Goal: Information Seeking & Learning: Learn about a topic

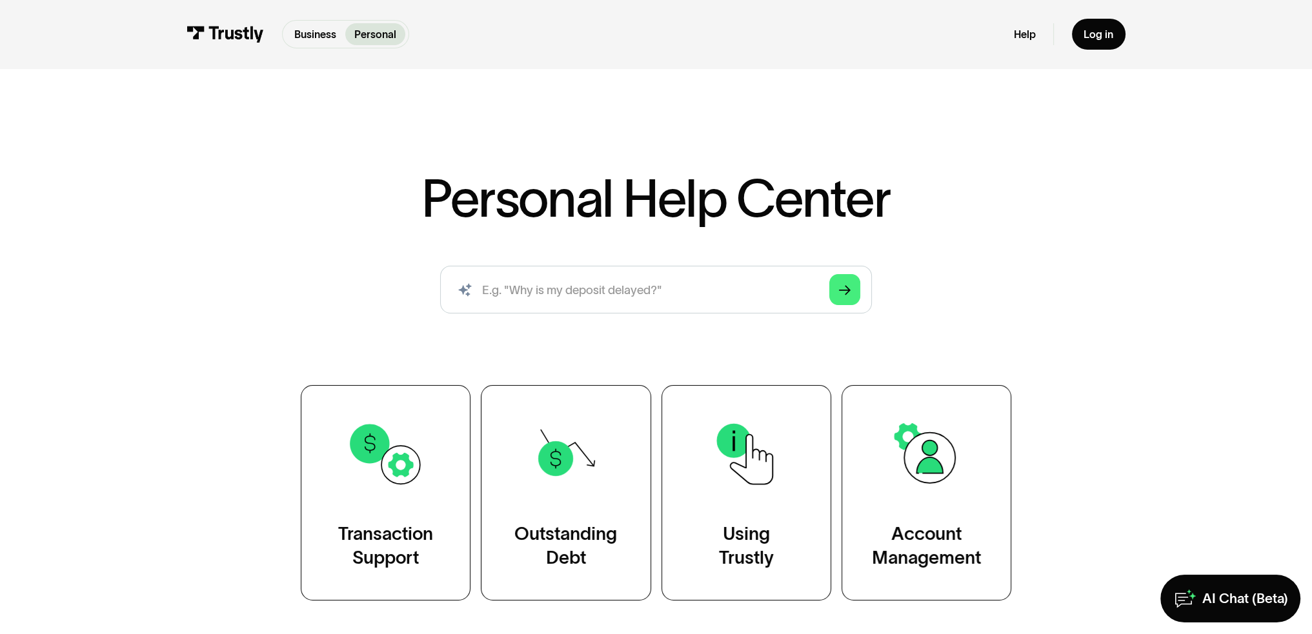
scroll to position [107, 0]
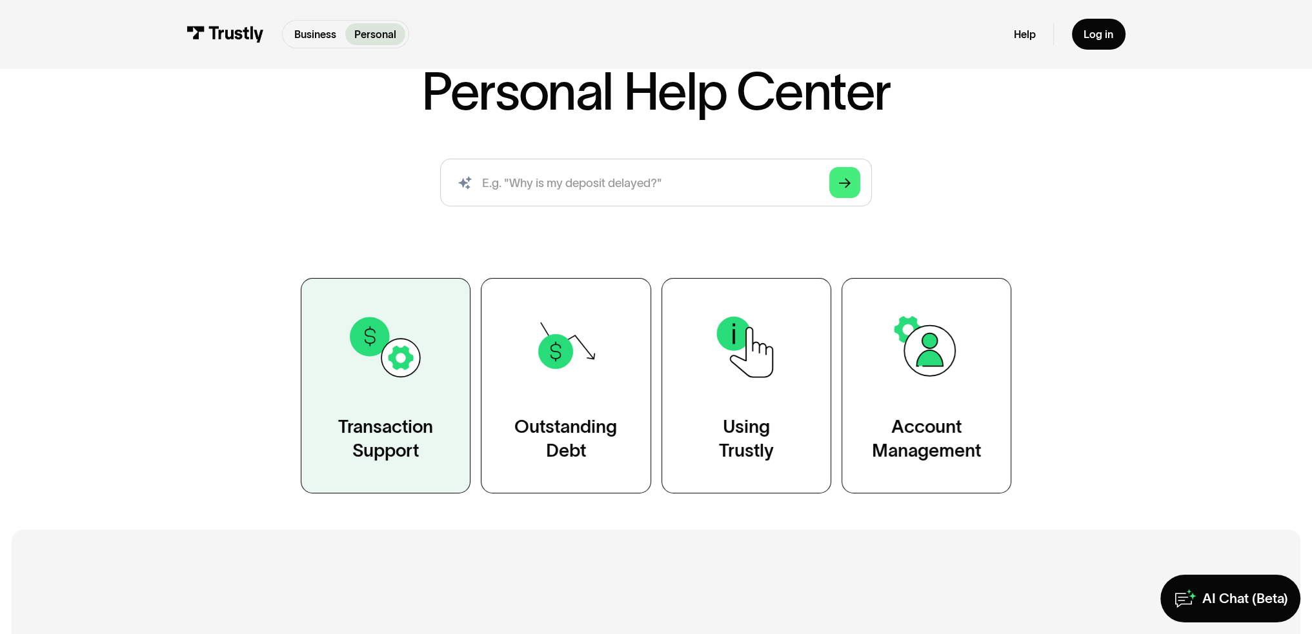
click at [379, 381] on img at bounding box center [384, 346] width 77 height 77
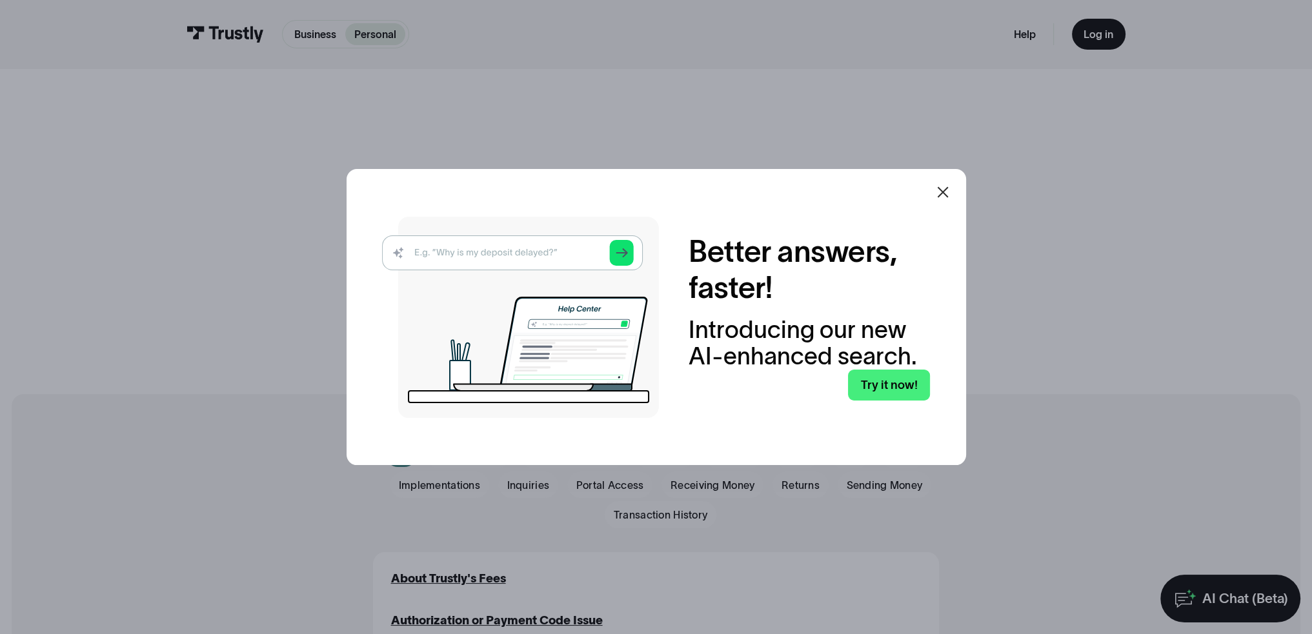
click at [944, 177] on div at bounding box center [942, 192] width 31 height 31
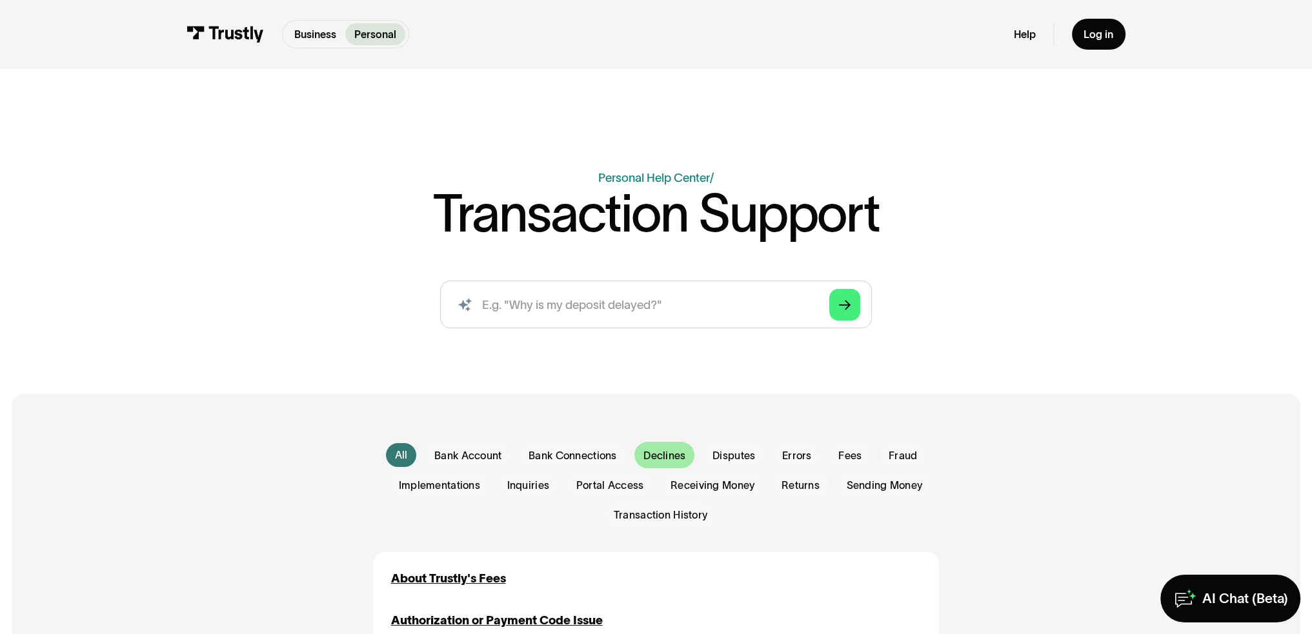
click at [650, 463] on span "Declines" at bounding box center [664, 455] width 42 height 15
click at [665, 463] on span "Declines" at bounding box center [664, 455] width 42 height 15
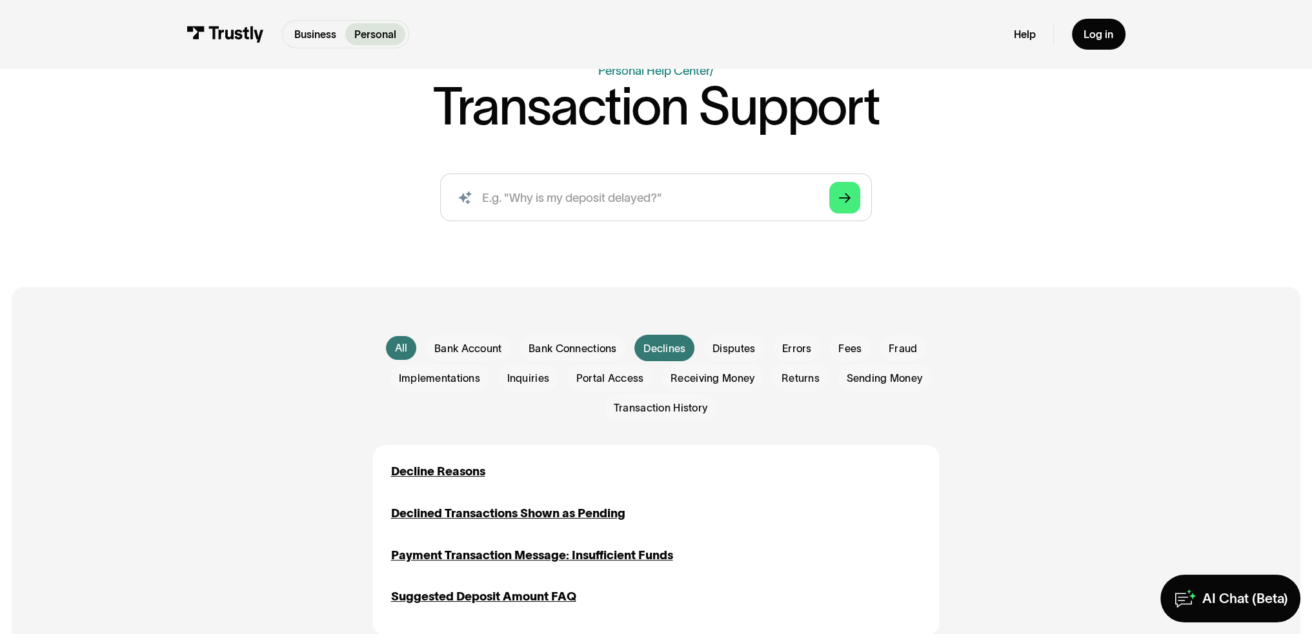
scroll to position [215, 0]
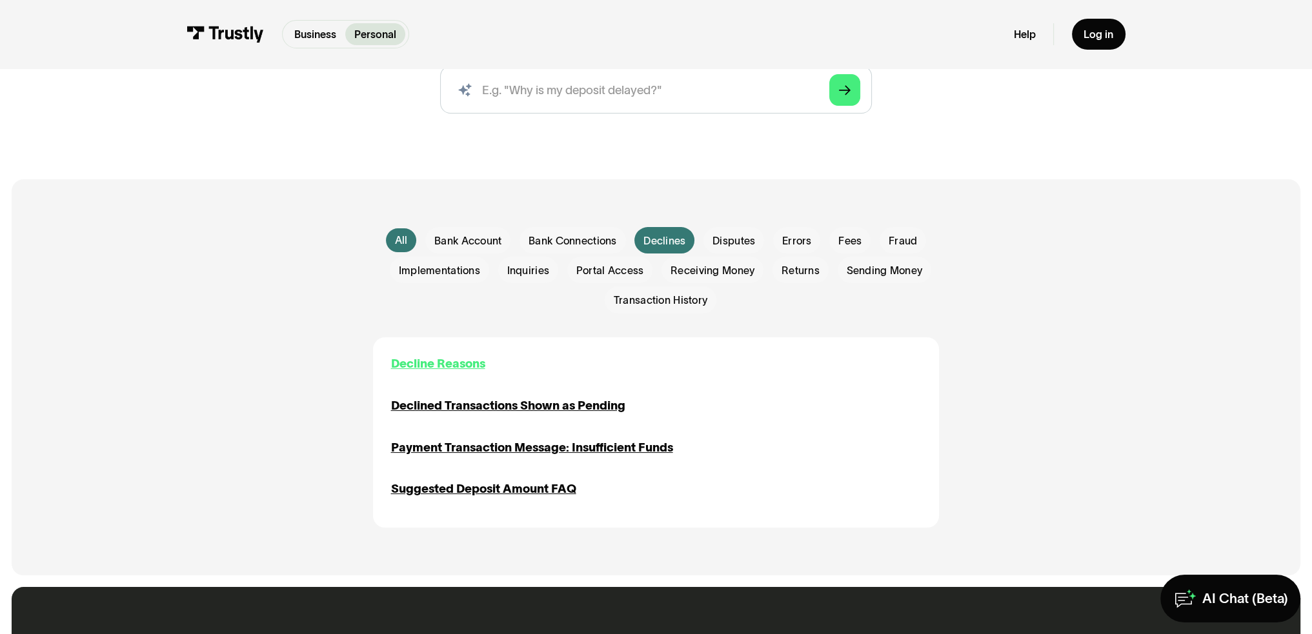
click at [414, 373] on div "Decline Reasons" at bounding box center [438, 364] width 94 height 18
click at [734, 248] on span "Disputes" at bounding box center [733, 241] width 43 height 15
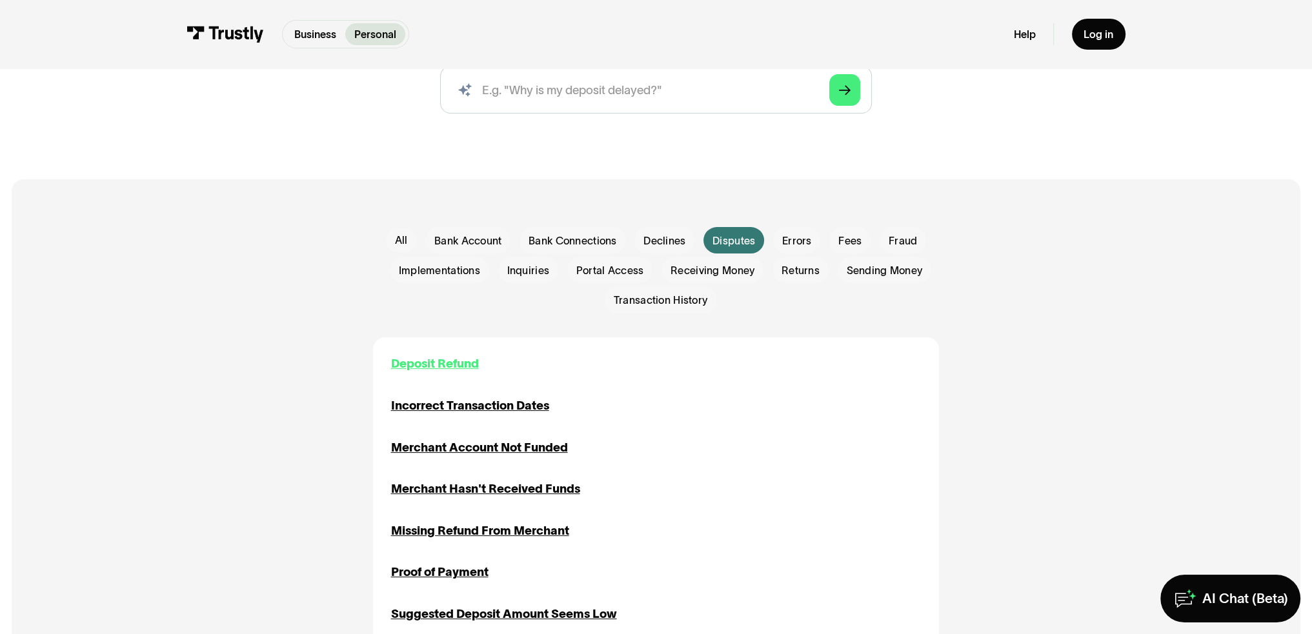
click at [442, 373] on div "Deposit Refund" at bounding box center [435, 364] width 88 height 18
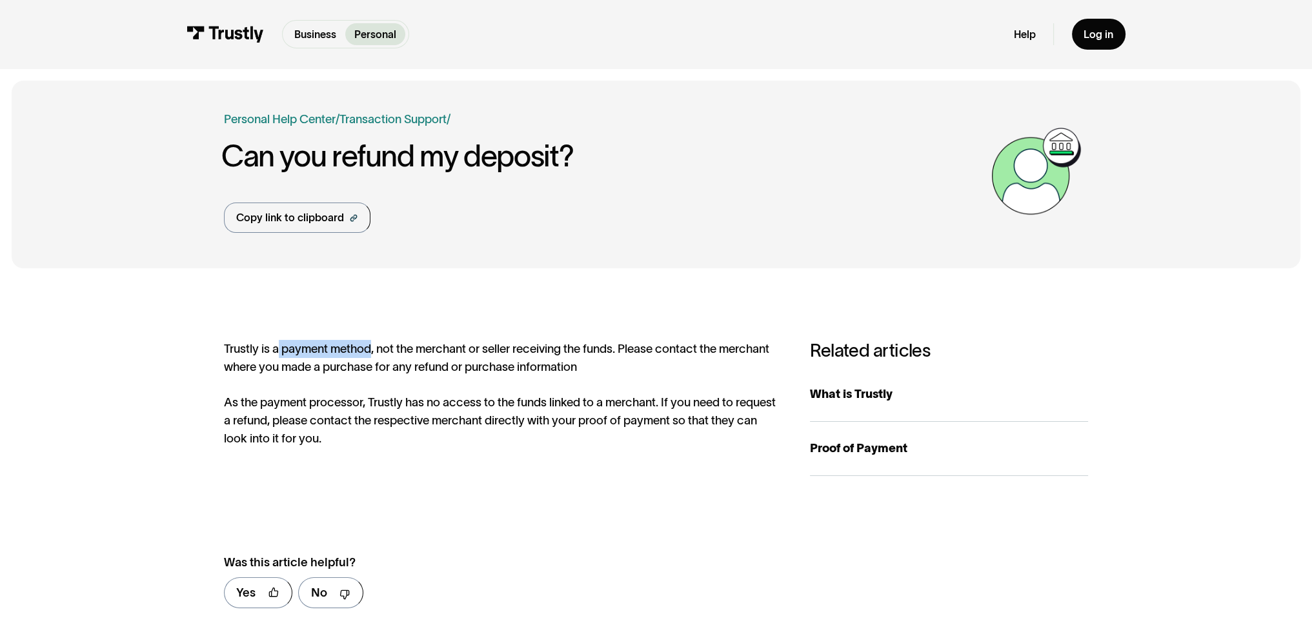
drag, startPoint x: 265, startPoint y: 361, endPoint x: 362, endPoint y: 365, distance: 97.5
click at [362, 365] on div "Trustly is a payment method, not the merchant or seller receiving the funds. Pl…" at bounding box center [502, 393] width 556 height 107
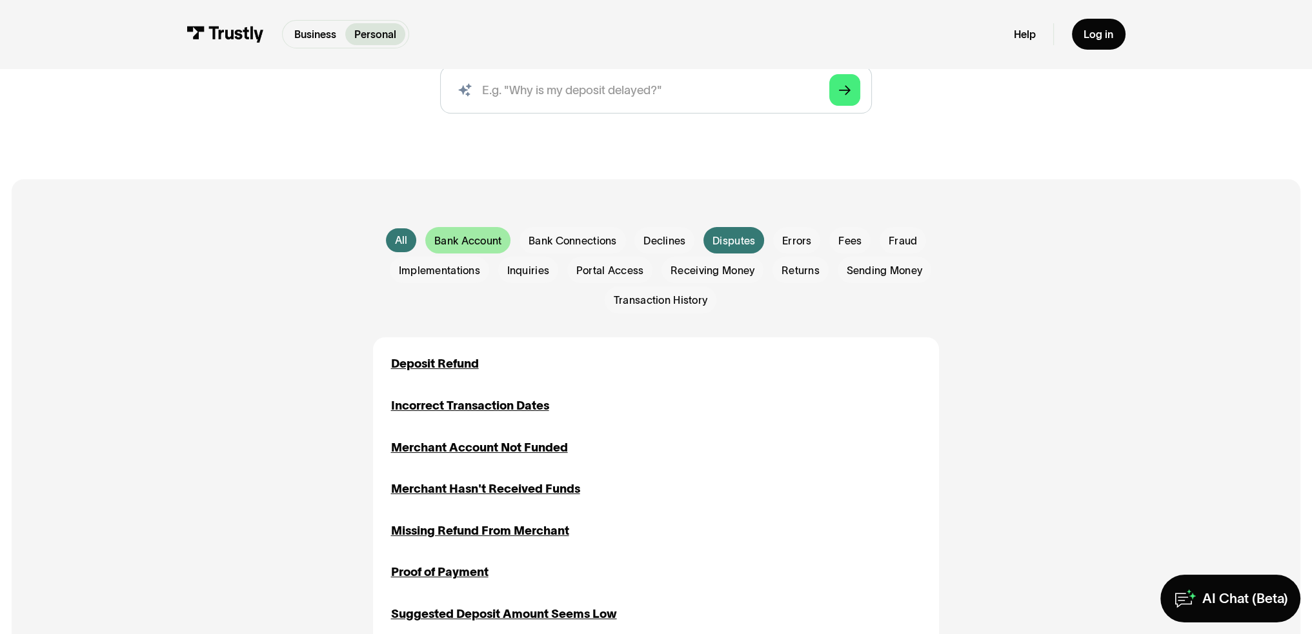
click at [485, 248] on span "Bank Account" at bounding box center [467, 241] width 67 height 15
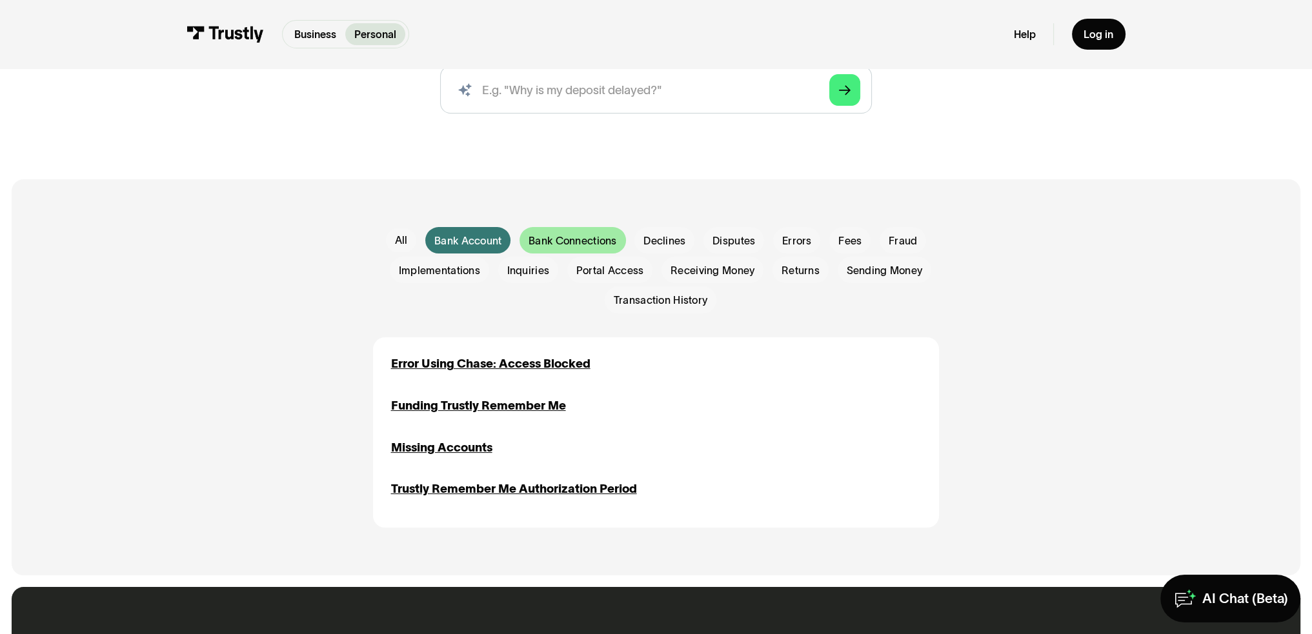
click at [567, 248] on span "Bank Connections" at bounding box center [572, 241] width 88 height 15
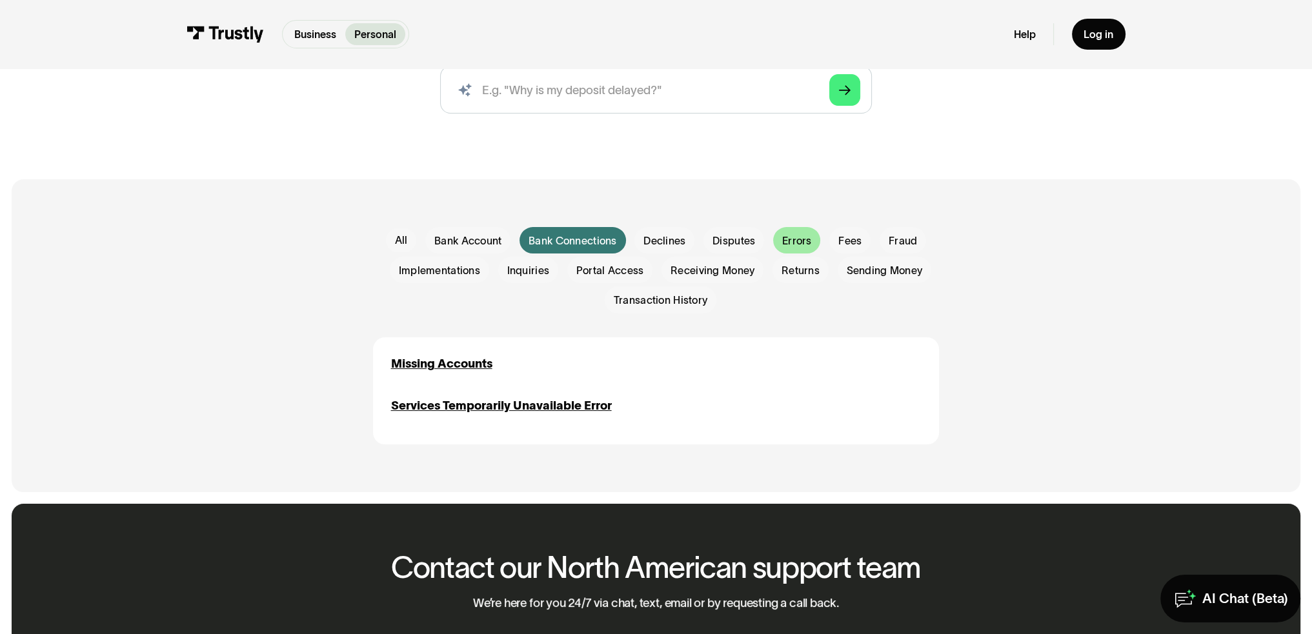
click at [802, 248] on span "Errors" at bounding box center [797, 241] width 30 height 15
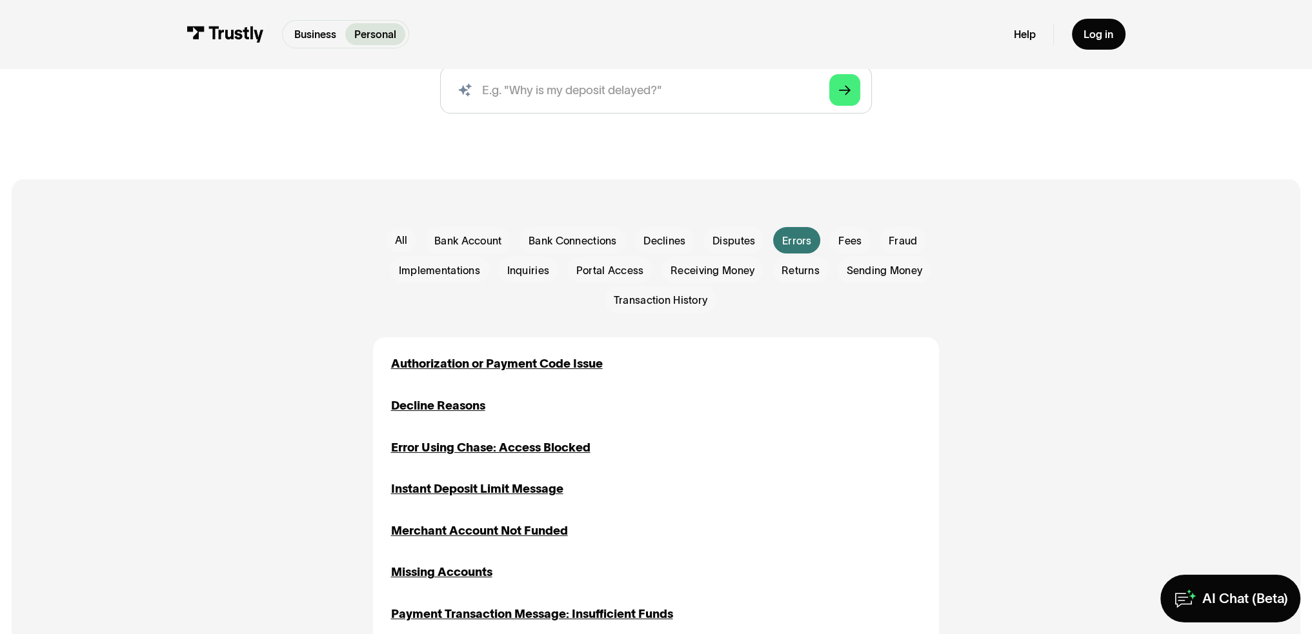
scroll to position [323, 0]
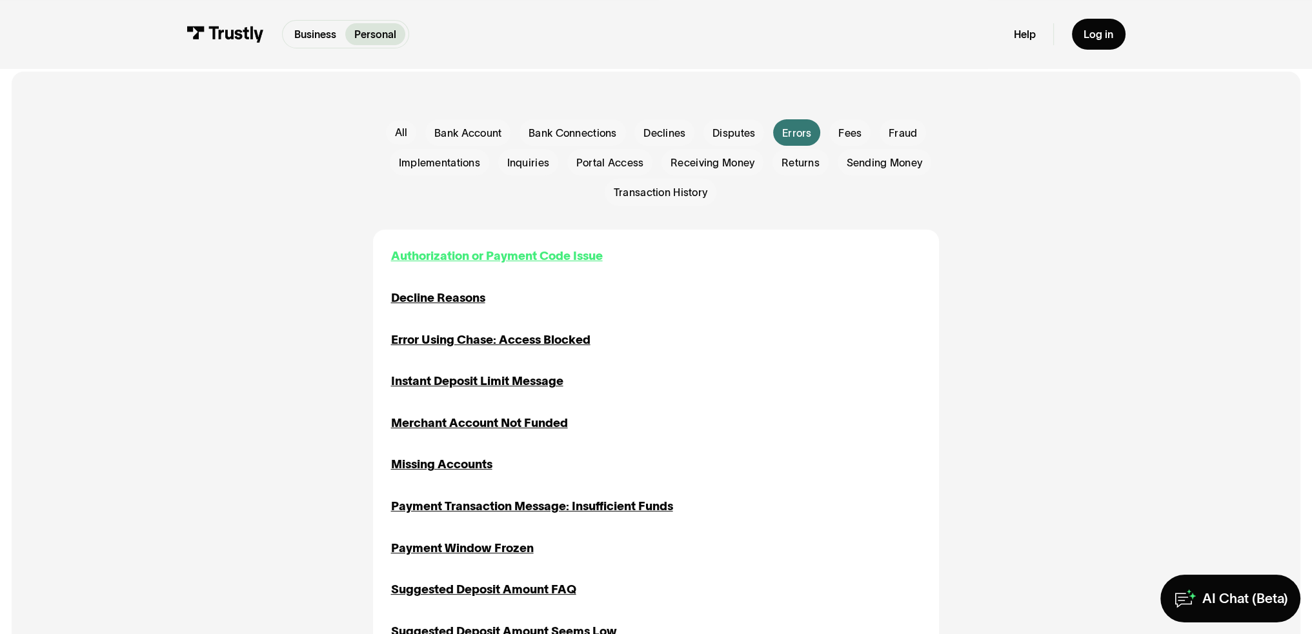
click at [459, 265] on div "Authorization or Payment Code Issue" at bounding box center [497, 256] width 212 height 18
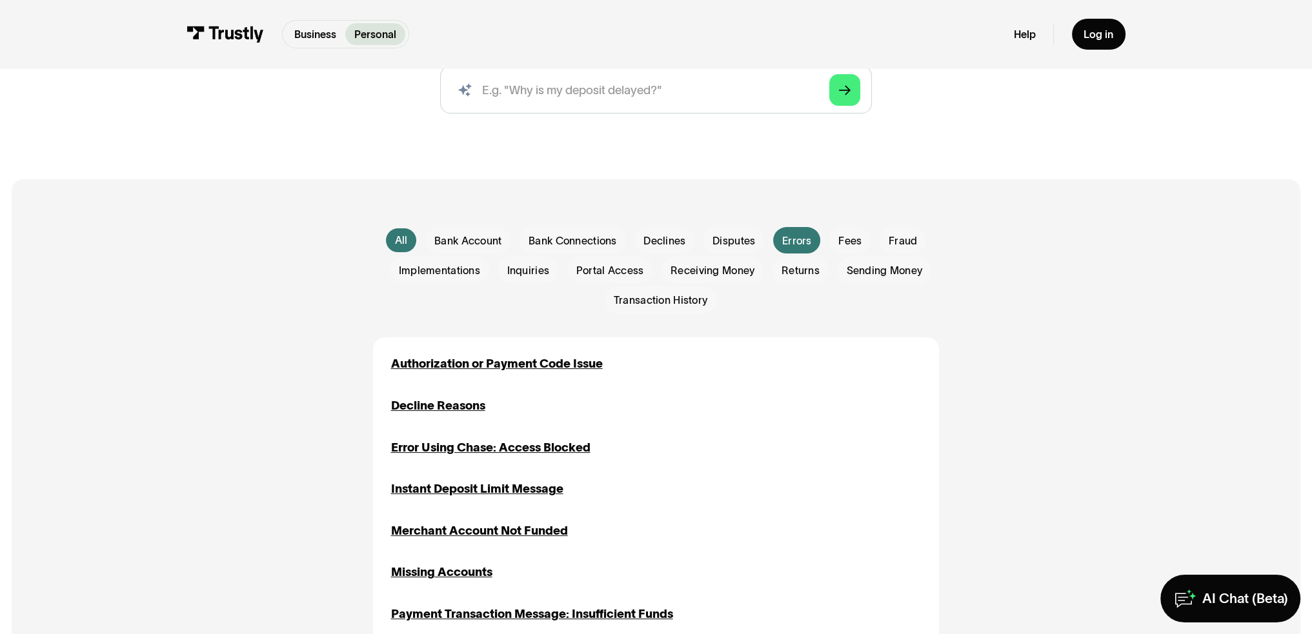
scroll to position [860, 0]
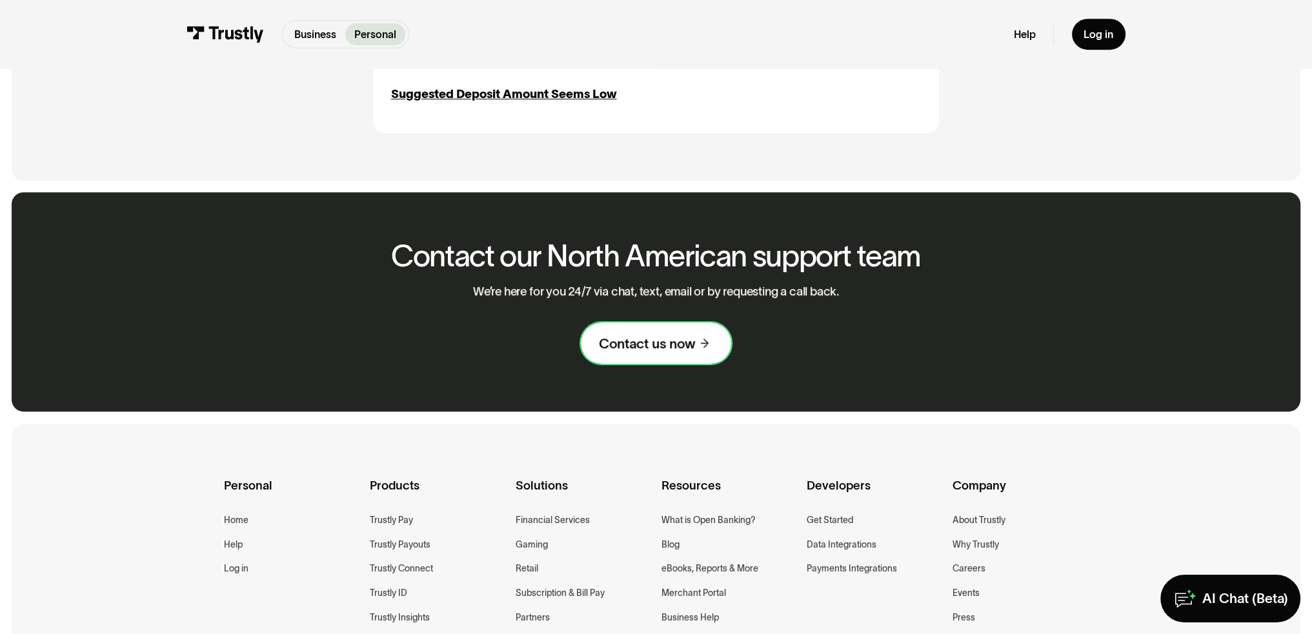
click at [668, 352] on div "Contact us now" at bounding box center [647, 343] width 96 height 17
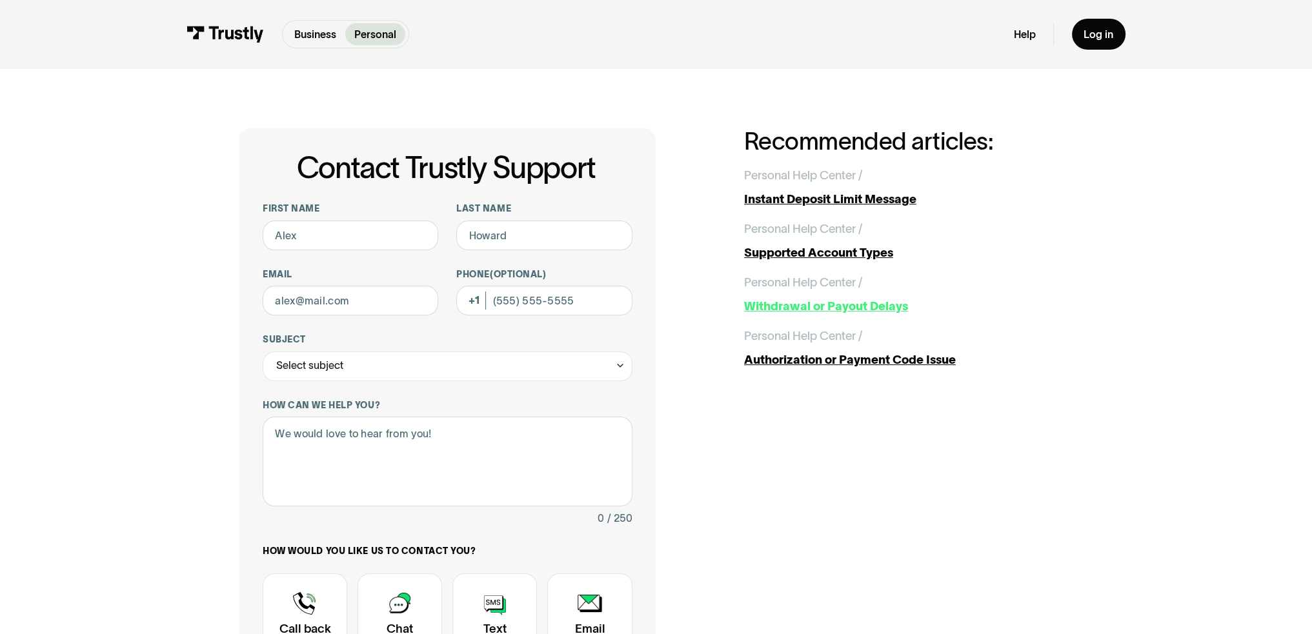
click at [828, 315] on div "Withdrawal or Payout Delays" at bounding box center [908, 306] width 329 height 18
click at [818, 206] on div "Instant Deposit Limit Message" at bounding box center [908, 199] width 329 height 18
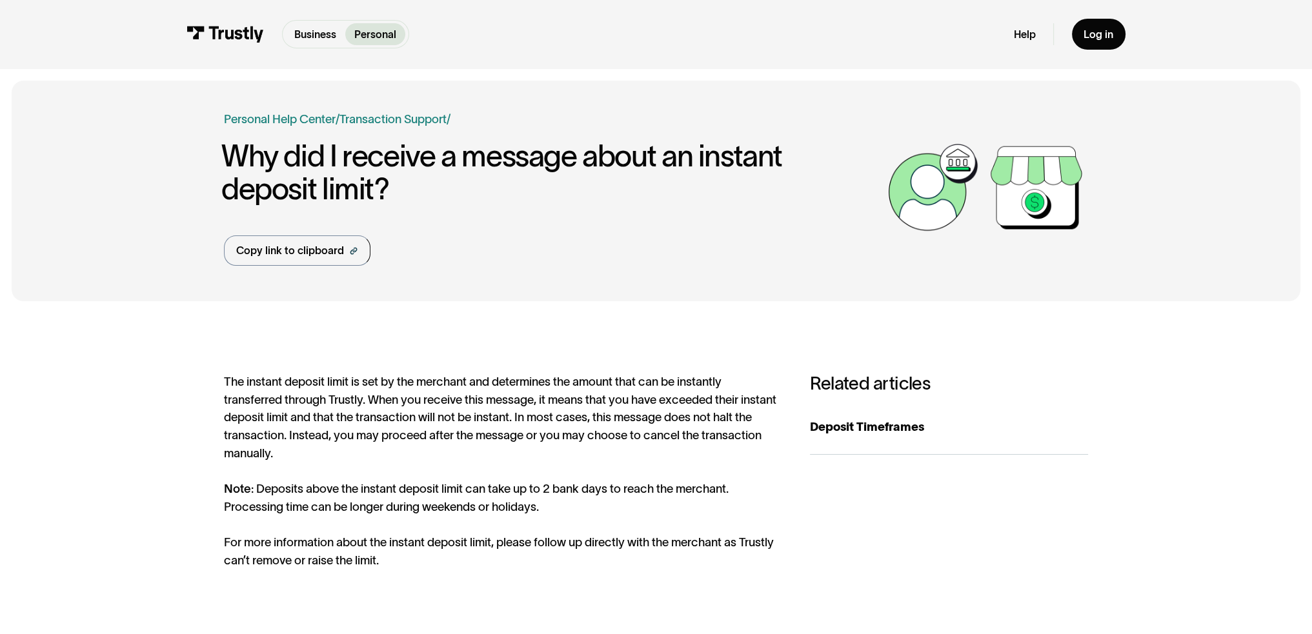
scroll to position [215, 0]
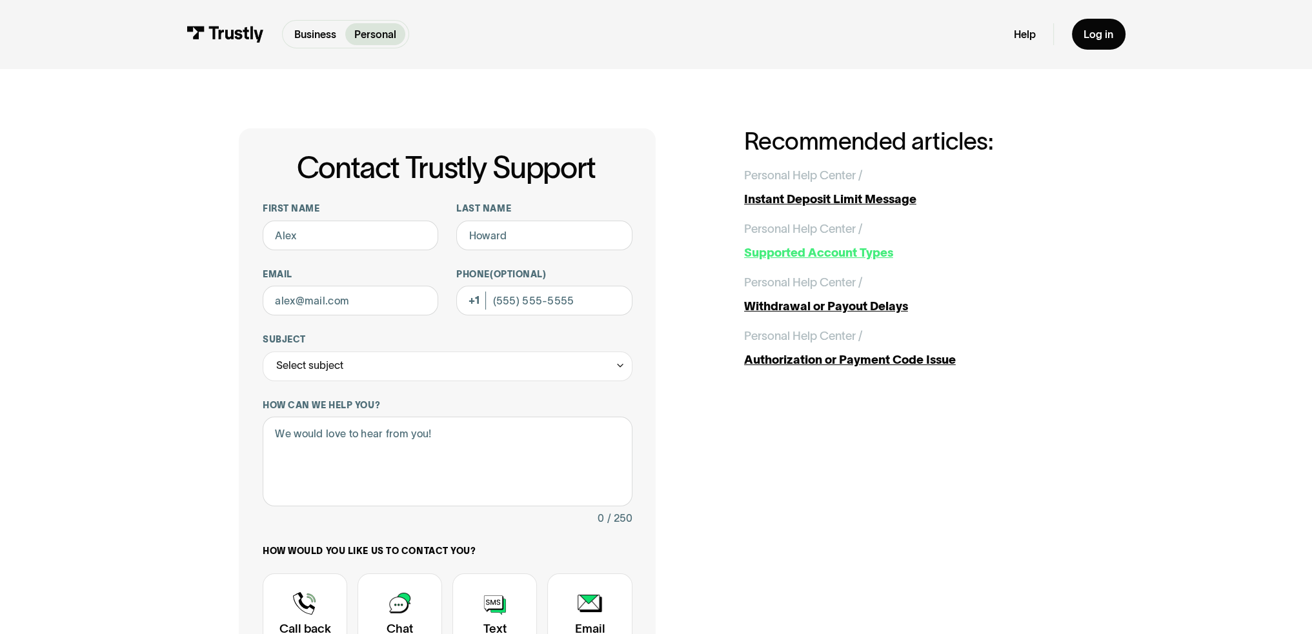
click at [792, 262] on div "Supported Account Types" at bounding box center [908, 253] width 329 height 18
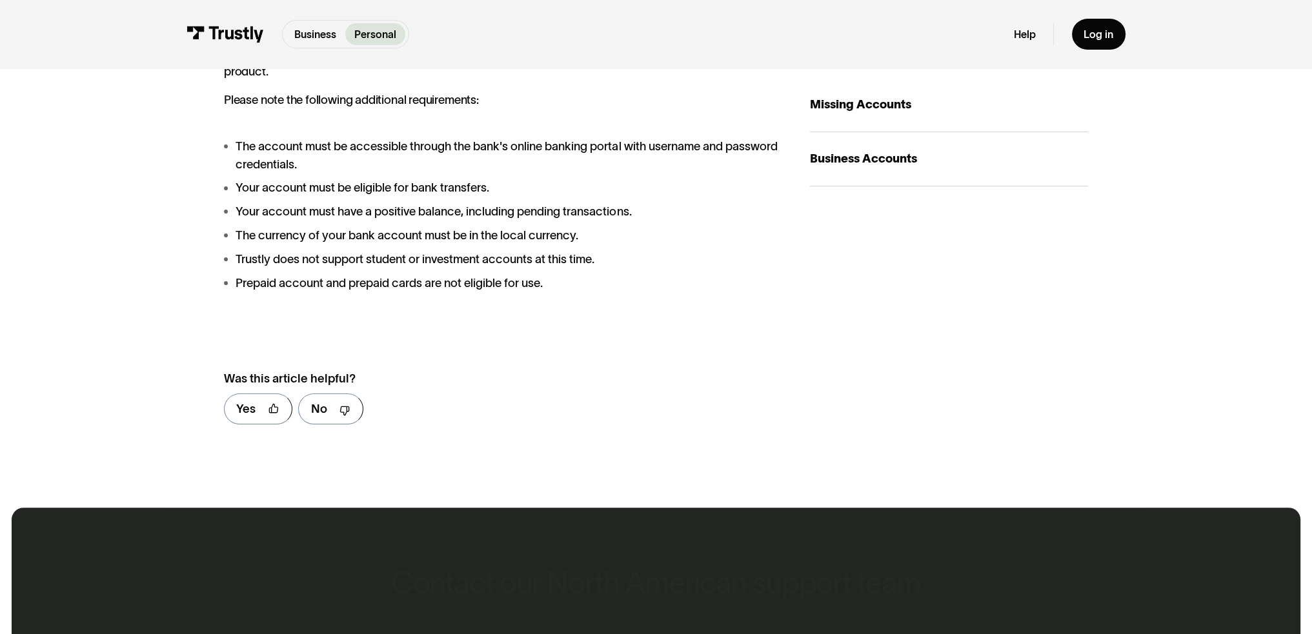
scroll to position [430, 0]
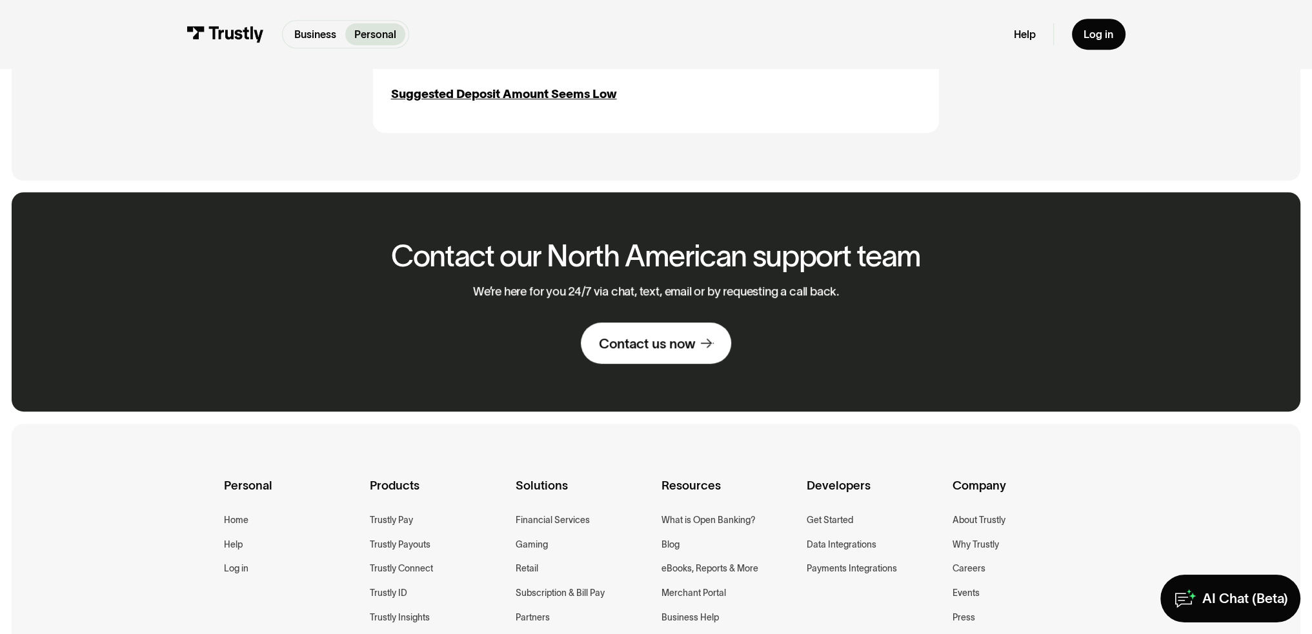
scroll to position [645, 0]
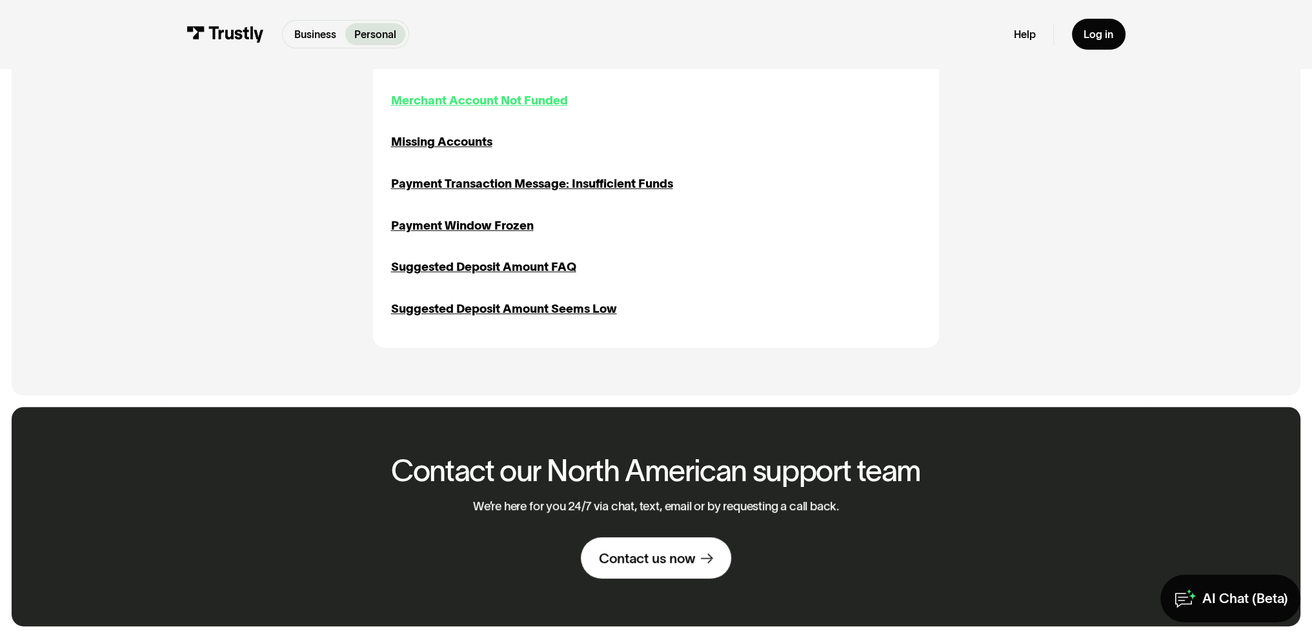
click at [483, 110] on div "Merchant Account Not Funded" at bounding box center [479, 101] width 177 height 18
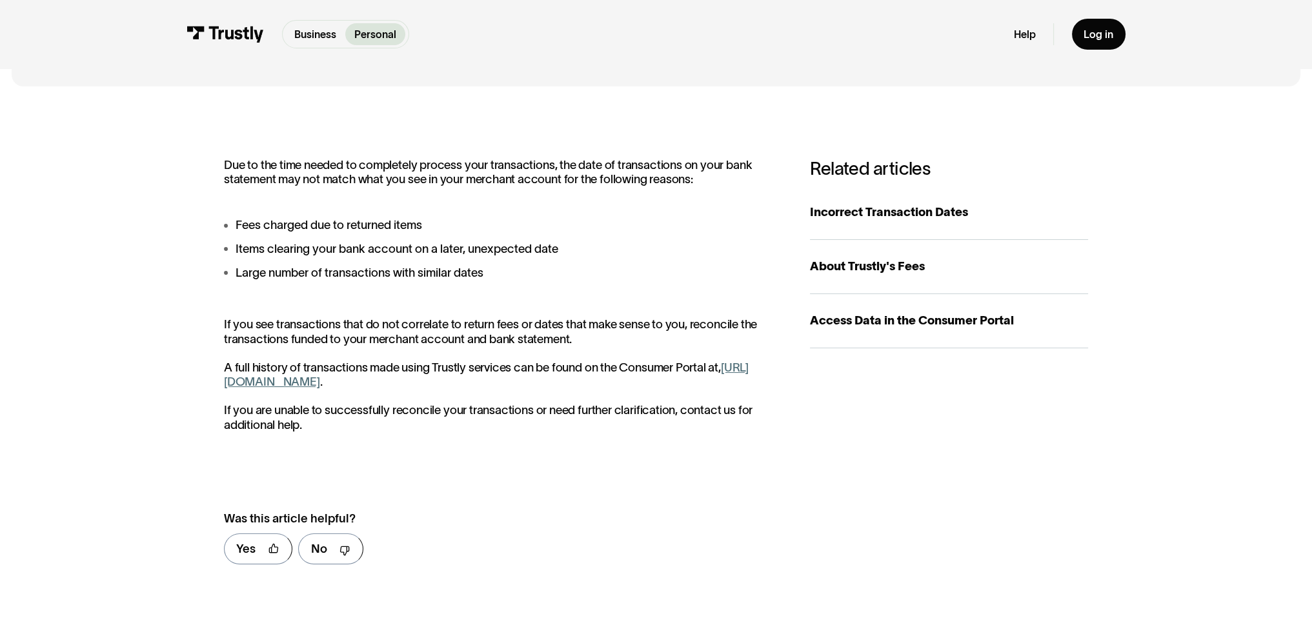
scroll to position [323, 0]
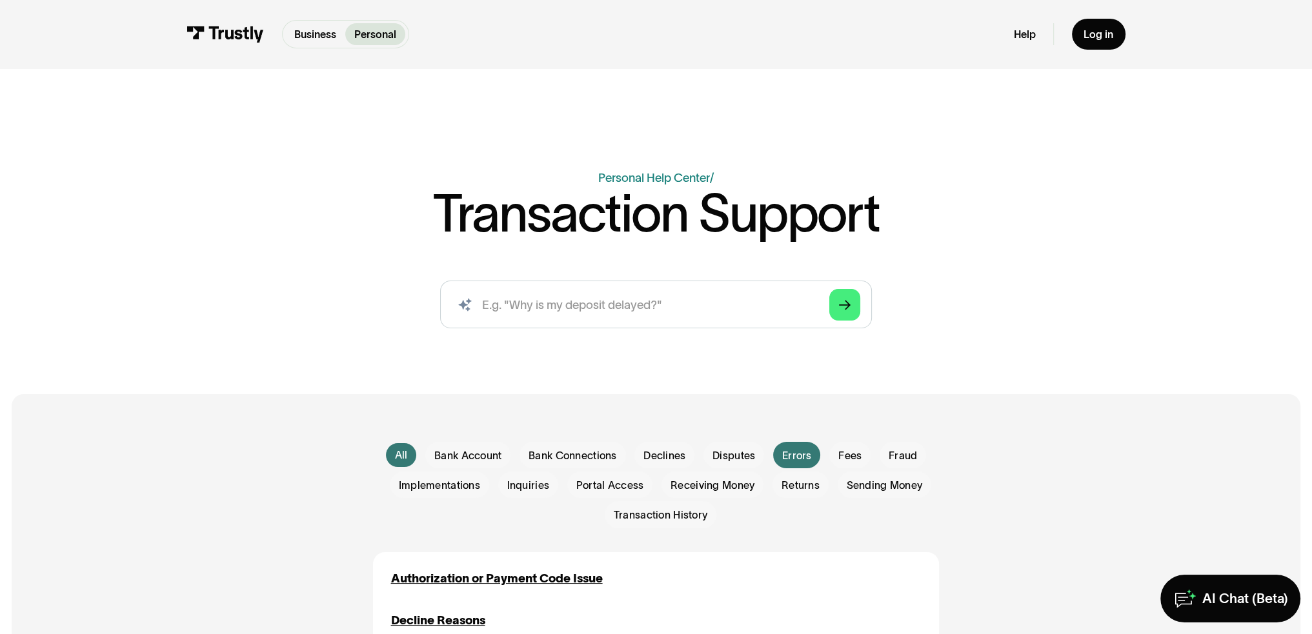
click at [223, 34] on img at bounding box center [224, 34] width 77 height 16
